Goal: Check status: Check status

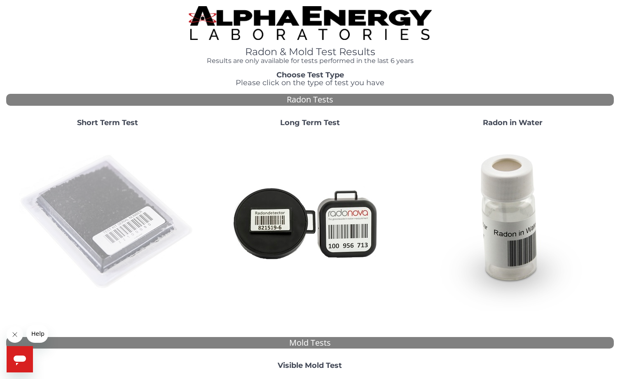
click at [100, 228] on img at bounding box center [107, 222] width 177 height 177
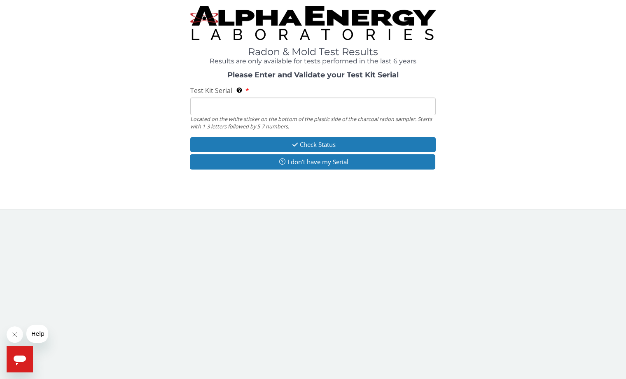
click at [299, 108] on input "Test Kit Serial Located on the white sticker on the bottom of the plastic side …" at bounding box center [312, 107] width 245 height 18
type input "AA767579"
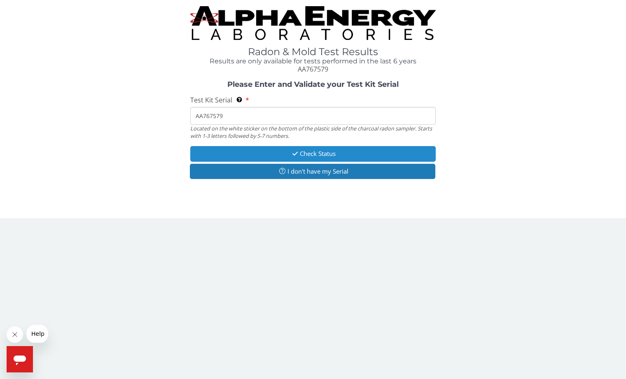
click at [273, 157] on button "Check Status" at bounding box center [312, 153] width 245 height 15
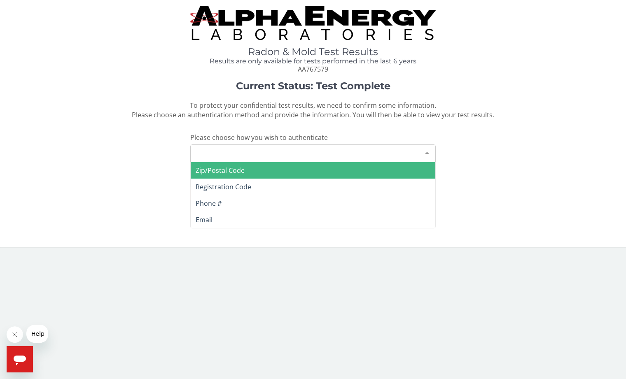
click at [218, 149] on div "Please make a selection" at bounding box center [312, 154] width 245 height 18
click at [218, 170] on span "Zip/Postal Code" at bounding box center [220, 170] width 49 height 9
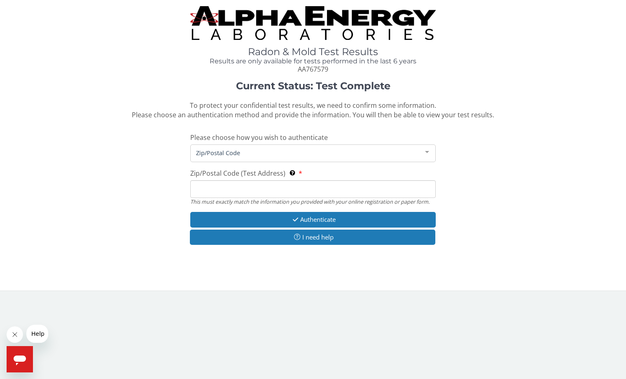
click at [231, 193] on input "Zip/Postal Code (Test Address) This must exactly match the information you prov…" at bounding box center [312, 189] width 245 height 18
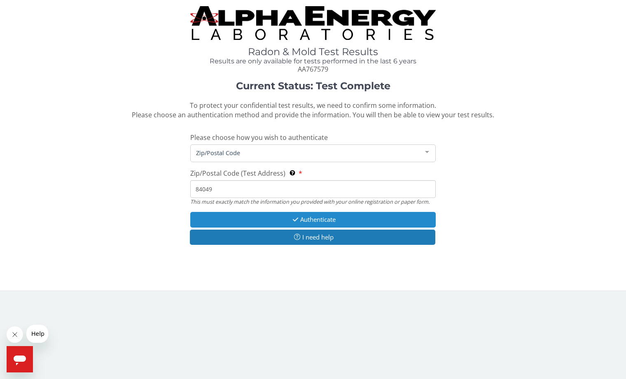
type input "84049"
click at [268, 222] on button "Authenticate" at bounding box center [312, 219] width 245 height 15
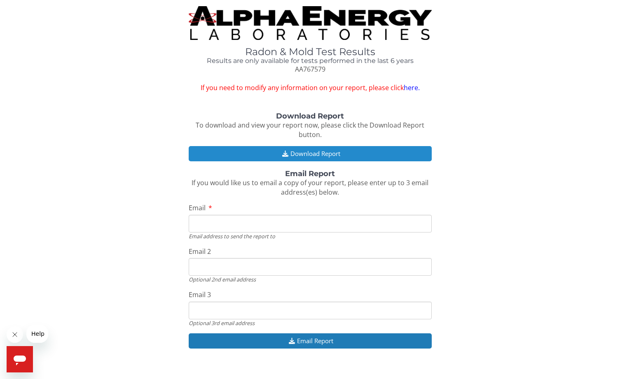
click at [294, 150] on button "Download Report" at bounding box center [310, 153] width 243 height 15
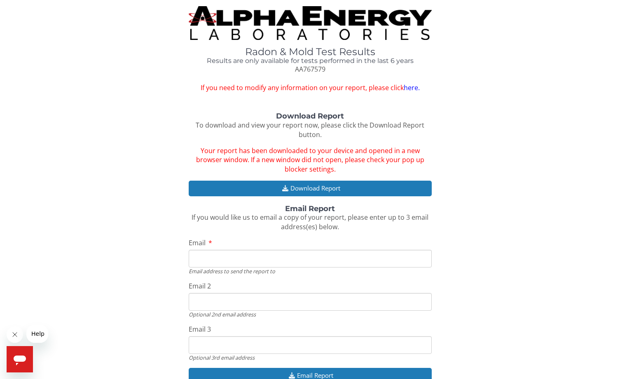
click at [253, 260] on input "Email" at bounding box center [310, 259] width 243 height 18
type input "kablack07@gmail.com"
drag, startPoint x: 271, startPoint y: 301, endPoint x: 188, endPoint y: 308, distance: 83.1
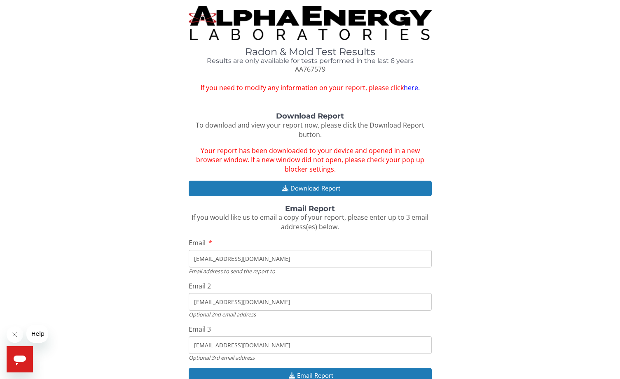
click at [188, 308] on div "Download Report To download and view your report now, please click the Download…" at bounding box center [309, 252] width 607 height 280
drag, startPoint x: 276, startPoint y: 346, endPoint x: 152, endPoint y: 350, distance: 124.0
click at [152, 350] on div "Download Report To download and view your report now, please click the Download…" at bounding box center [309, 252] width 607 height 280
click at [278, 300] on input "Email 2" at bounding box center [310, 302] width 243 height 18
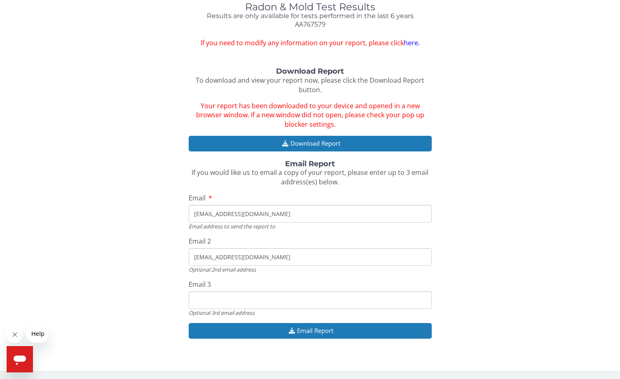
scroll to position [45, 0]
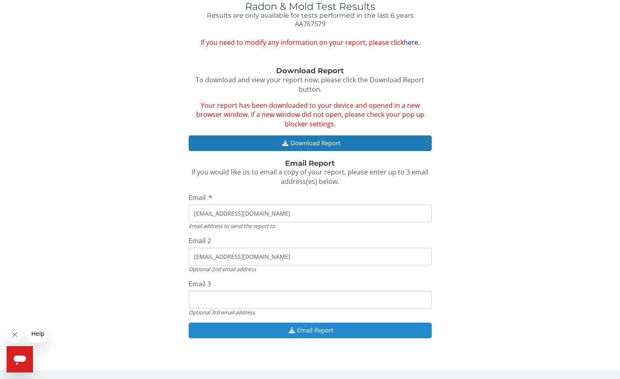
type input "mblack893@gmail.com"
click at [320, 334] on button "Email Report" at bounding box center [310, 330] width 243 height 15
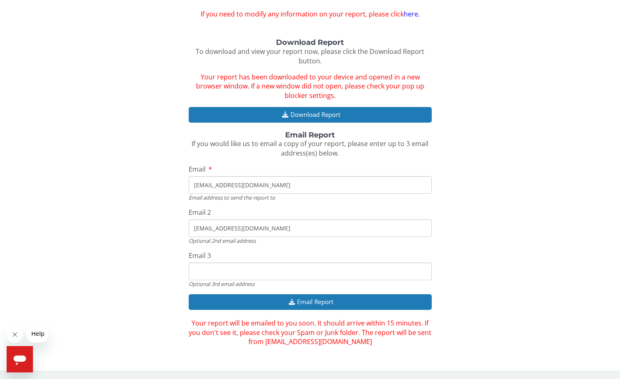
scroll to position [0, 0]
